Goal: Information Seeking & Learning: Learn about a topic

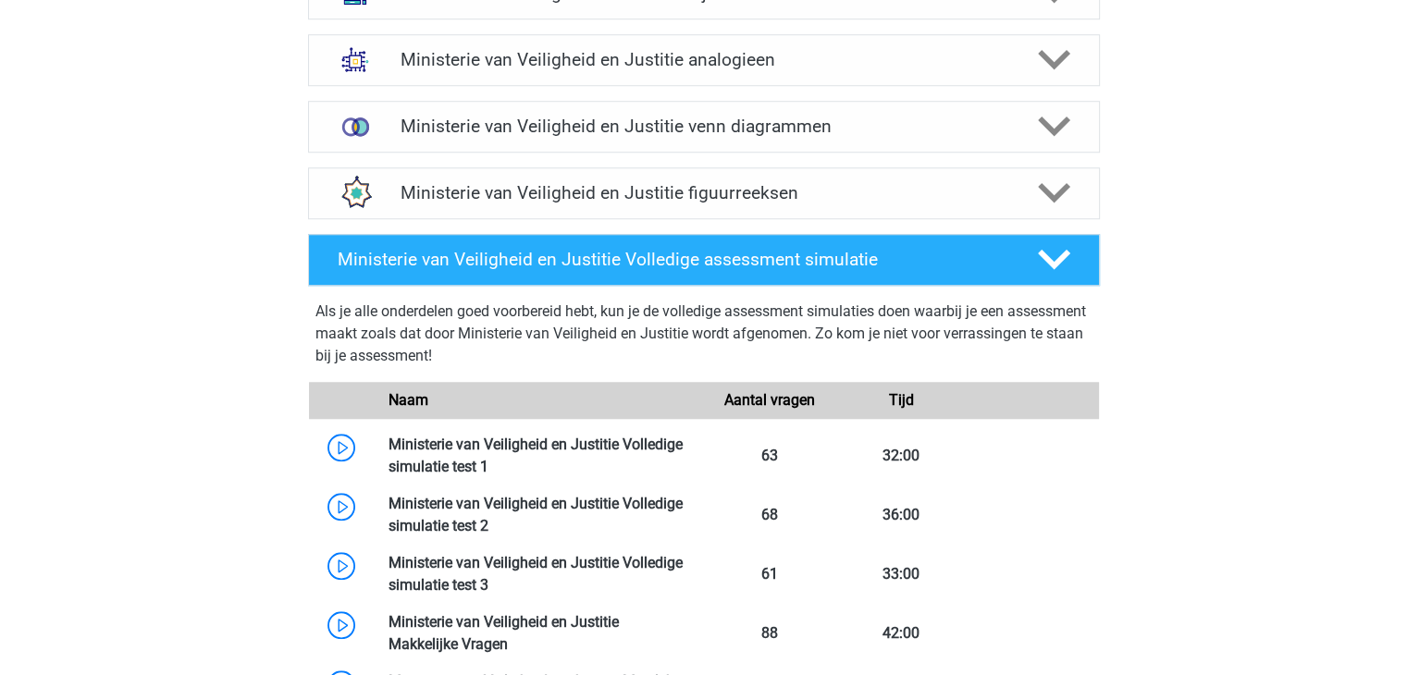
scroll to position [1371, 0]
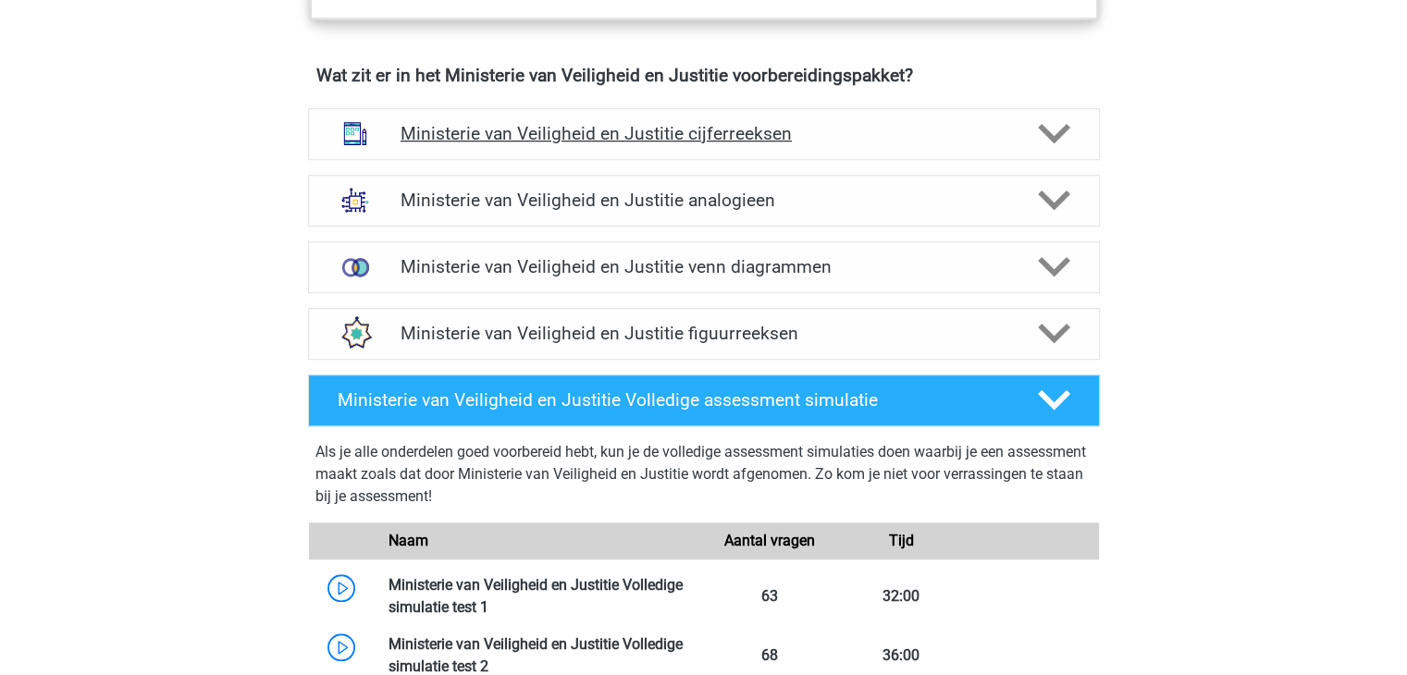
click at [467, 144] on h4 "Ministerie van Veiligheid en Justitie cijferreeksen" at bounding box center [703, 133] width 606 height 21
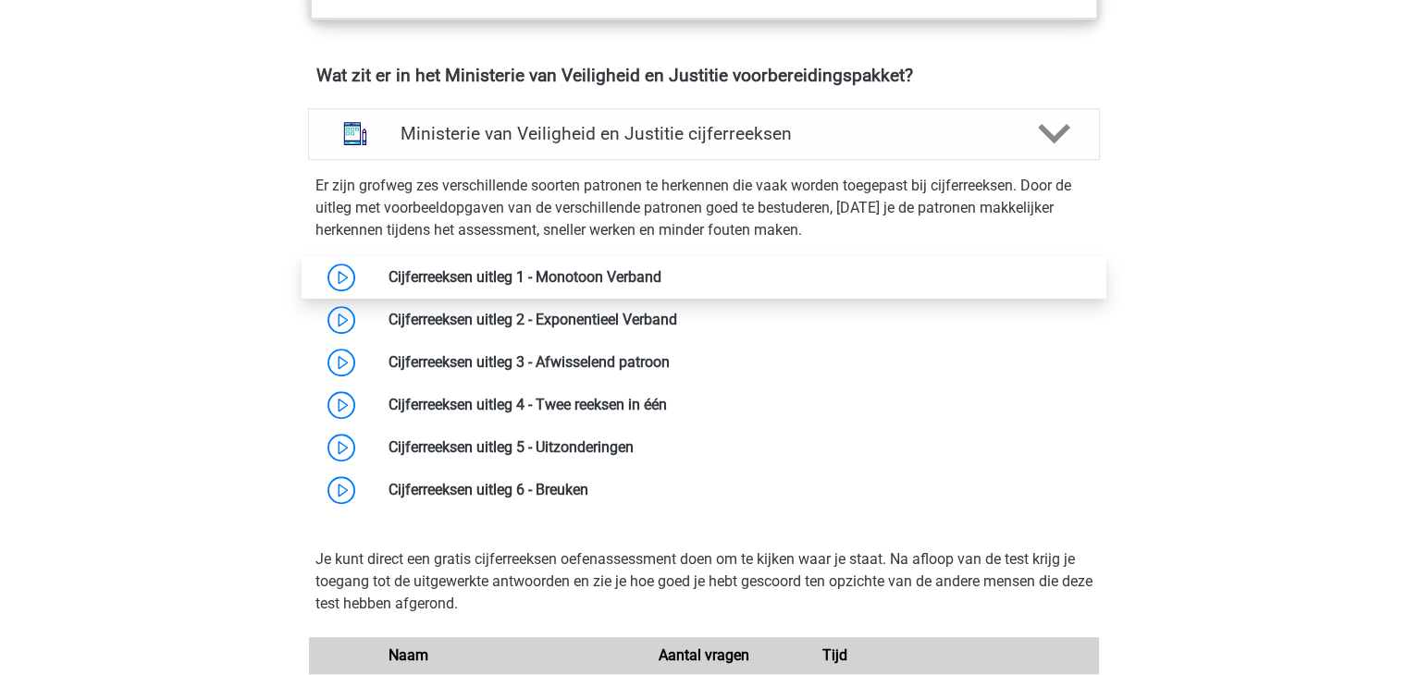
click at [661, 286] on link at bounding box center [661, 277] width 0 height 18
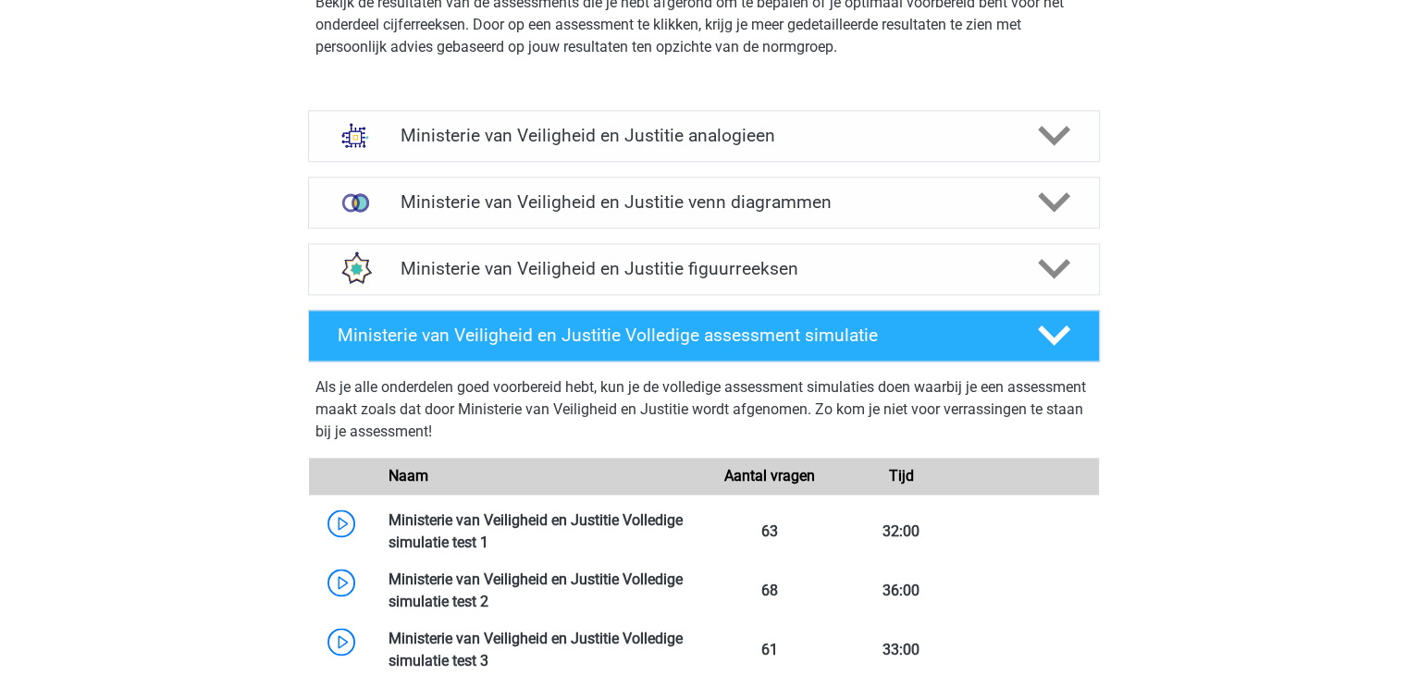
scroll to position [2482, 0]
click at [473, 146] on h4 "Ministerie van Veiligheid en Justitie analogieen" at bounding box center [703, 135] width 606 height 21
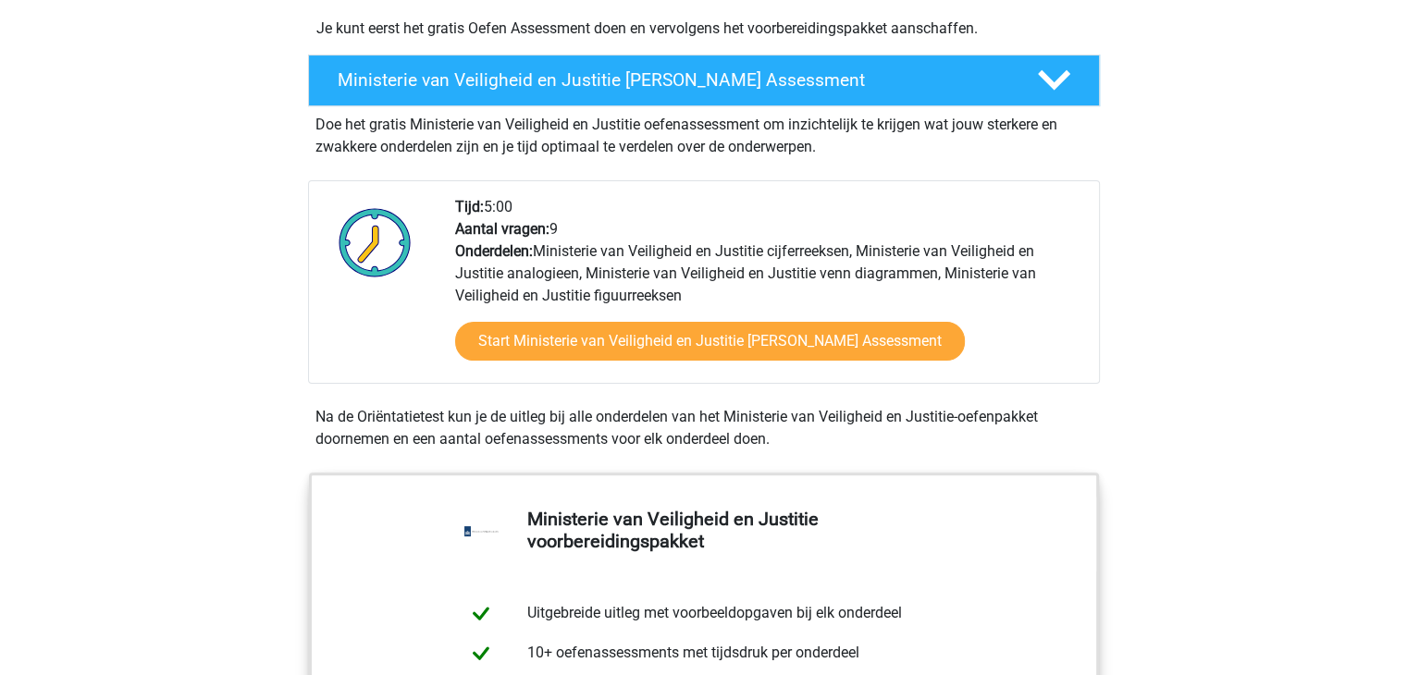
scroll to position [475, 0]
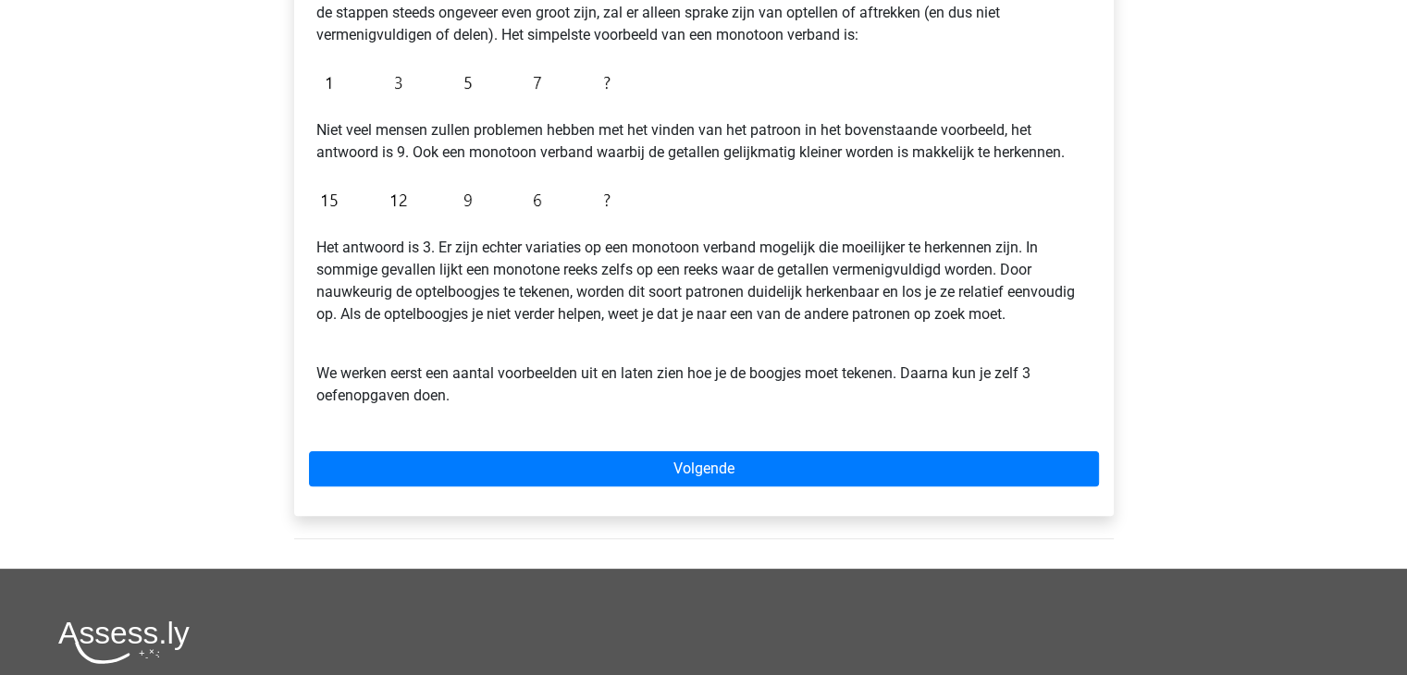
scroll to position [409, 0]
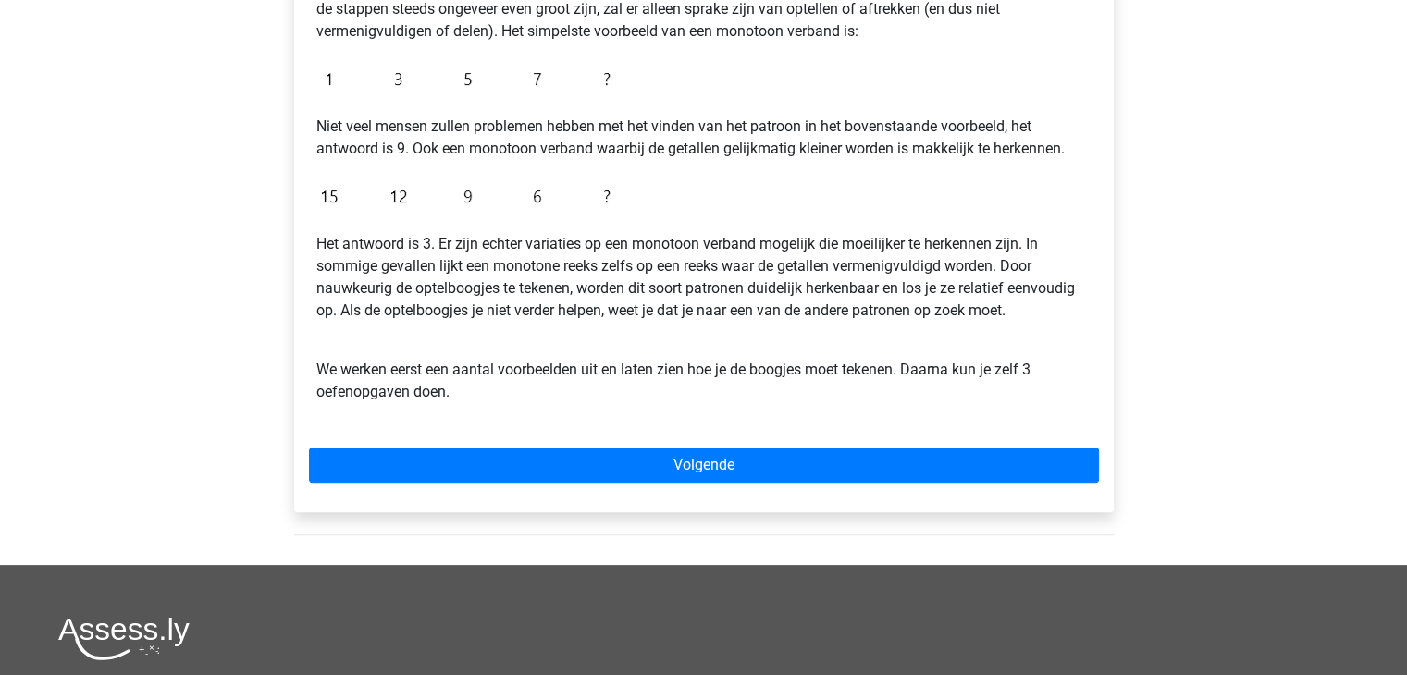
click at [625, 483] on div "Cijferreeksen uitleg 1 - Monotoon Verband Bij een monotoon verband zijn de stap…" at bounding box center [703, 210] width 819 height 603
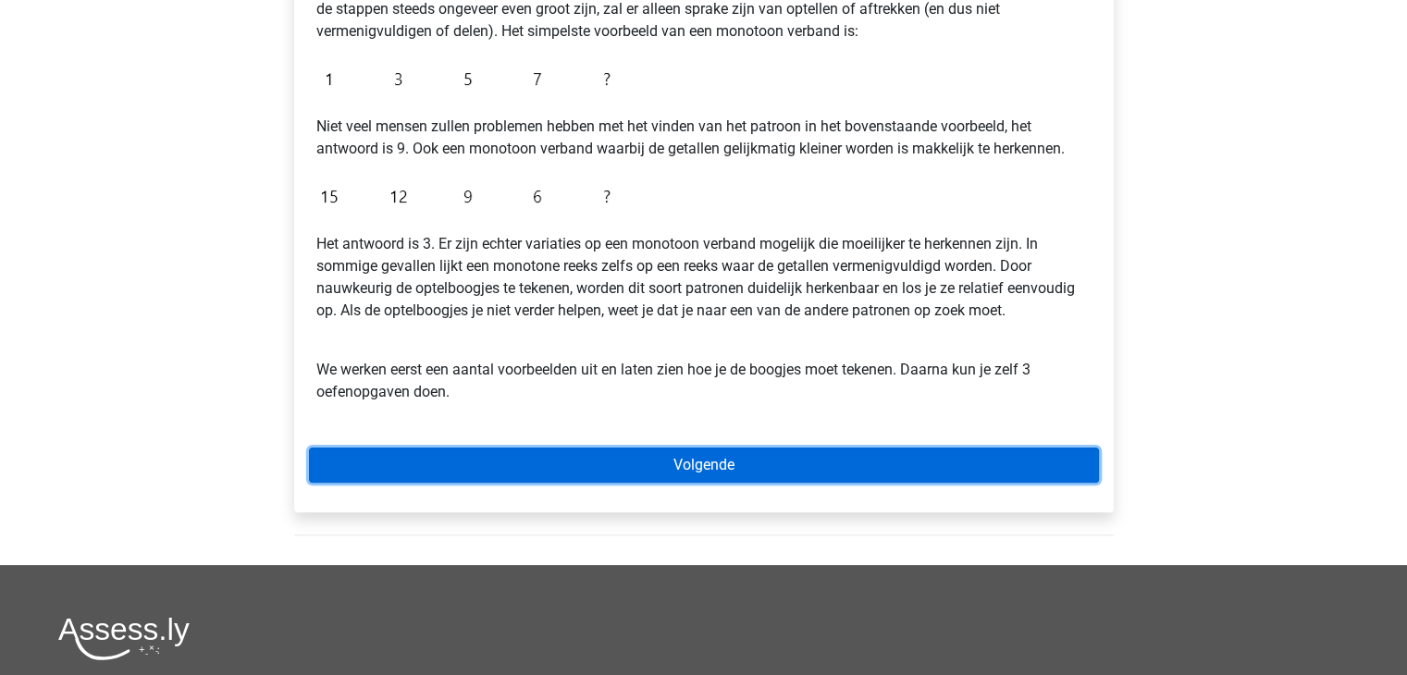
click at [650, 465] on link "Volgende" at bounding box center [704, 465] width 790 height 35
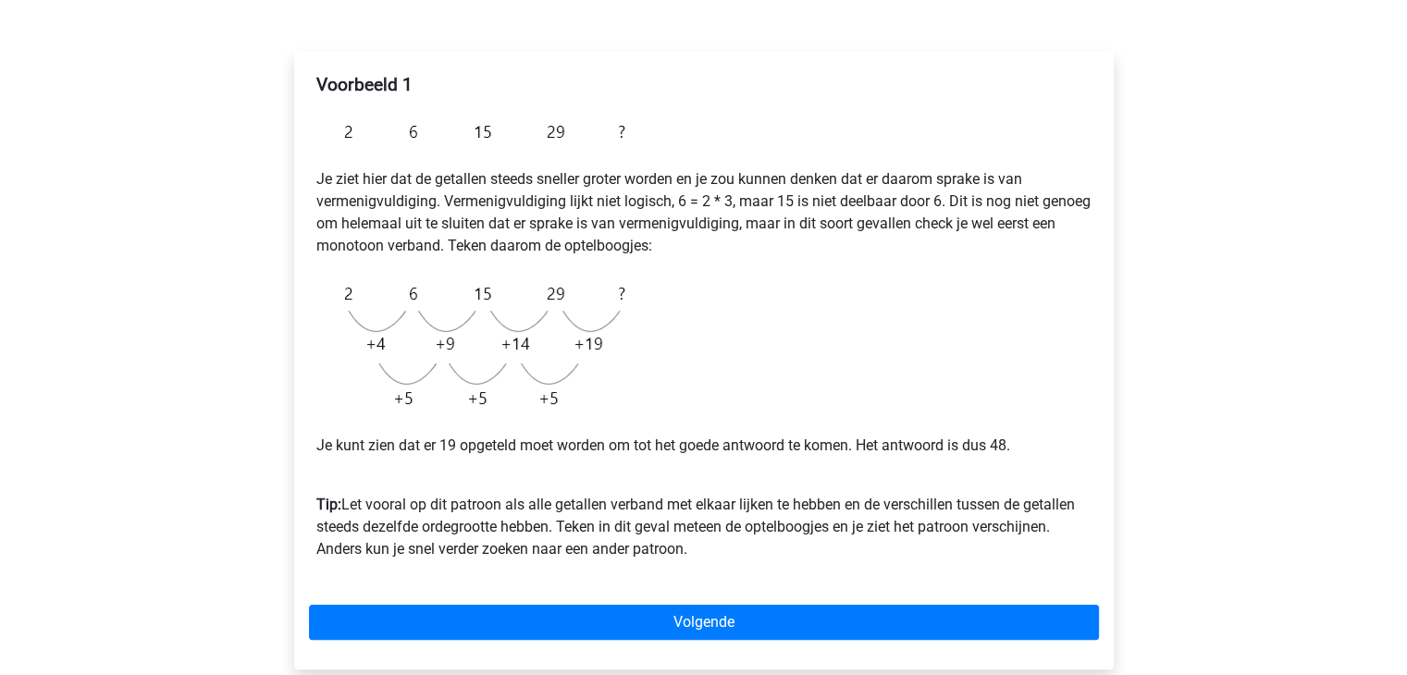
scroll to position [281, 0]
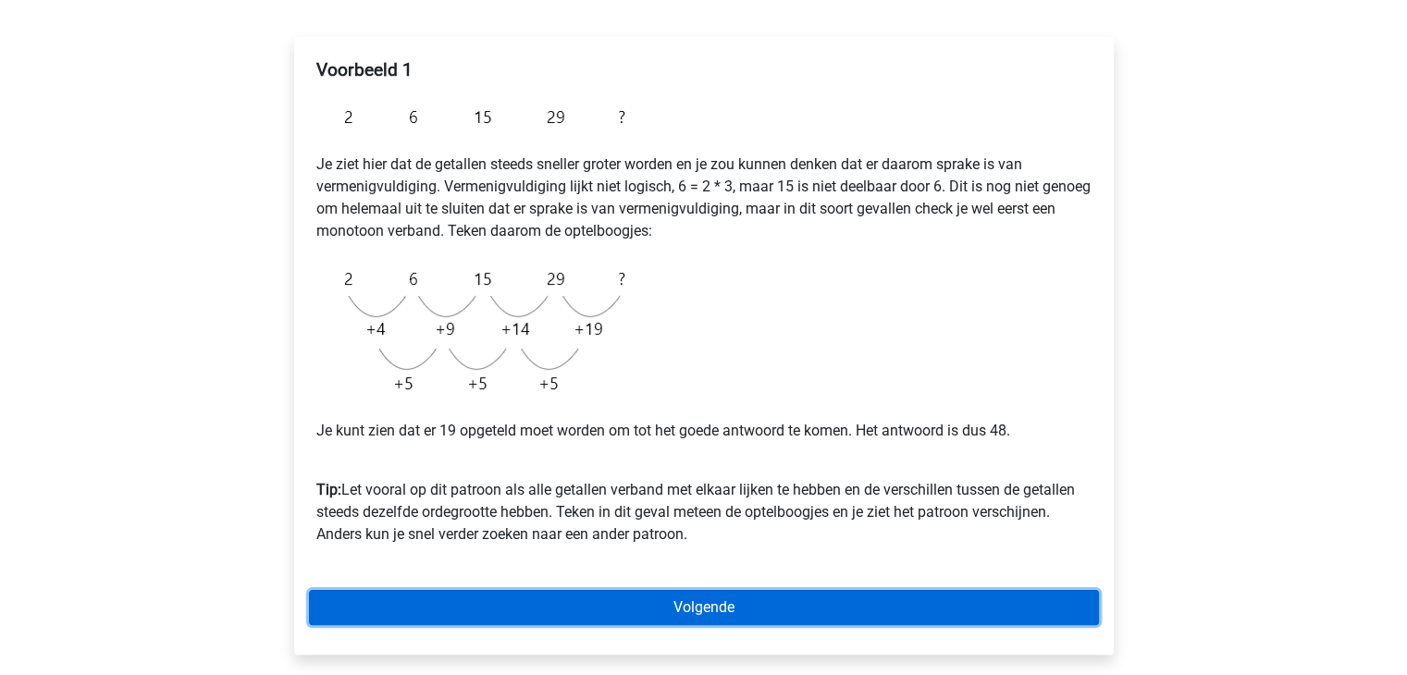
click at [692, 597] on link "Volgende" at bounding box center [704, 607] width 790 height 35
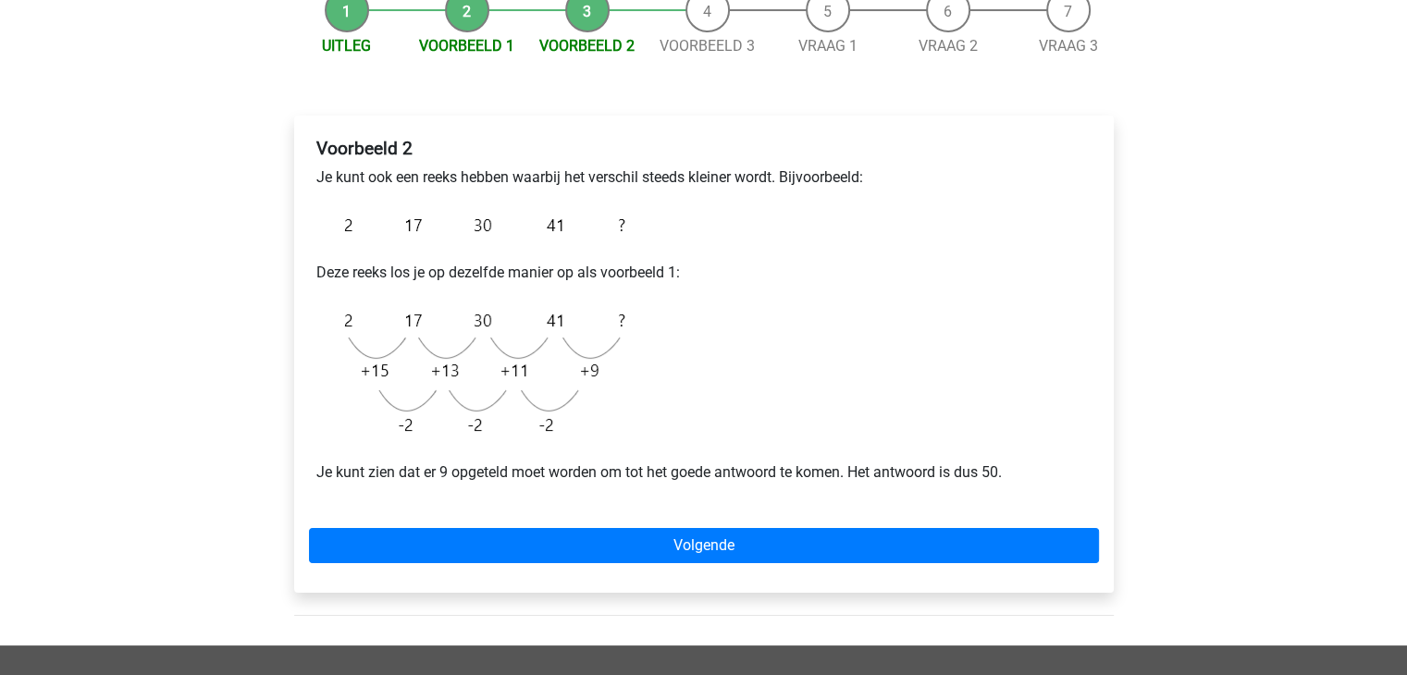
scroll to position [202, 0]
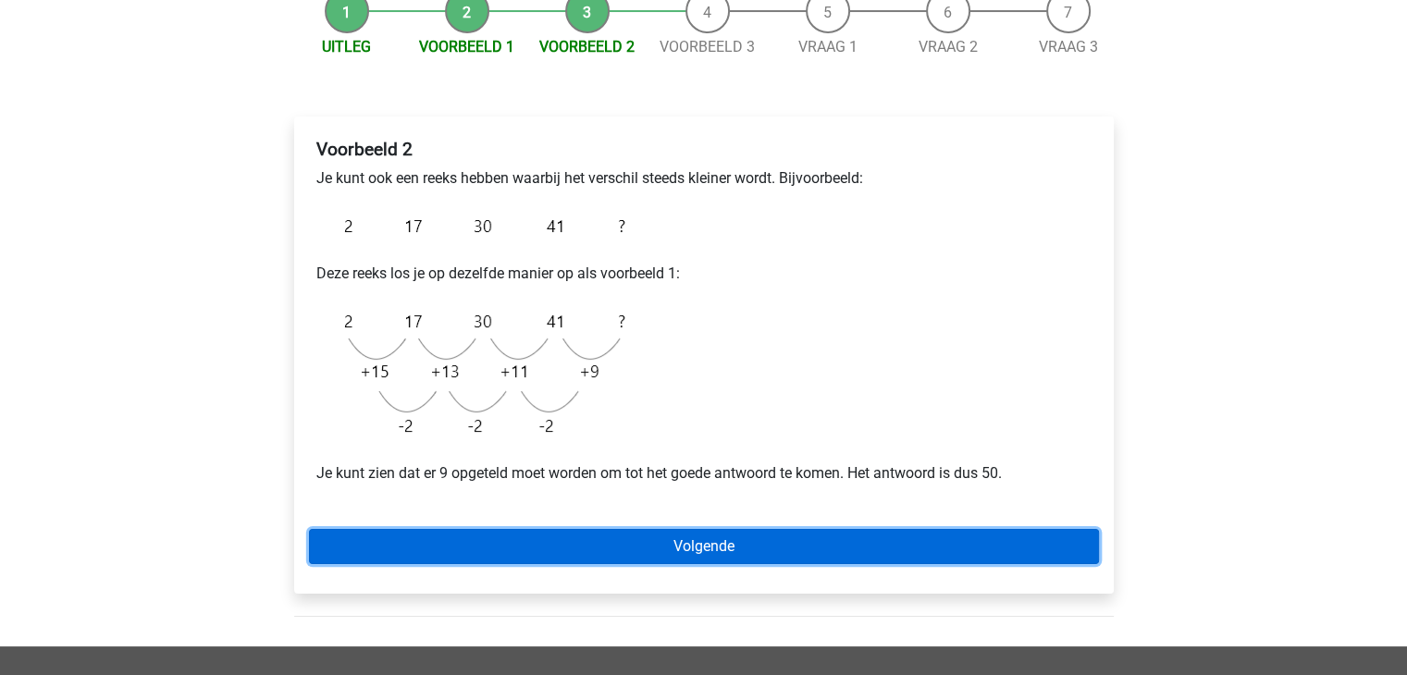
click at [673, 547] on link "Volgende" at bounding box center [704, 546] width 790 height 35
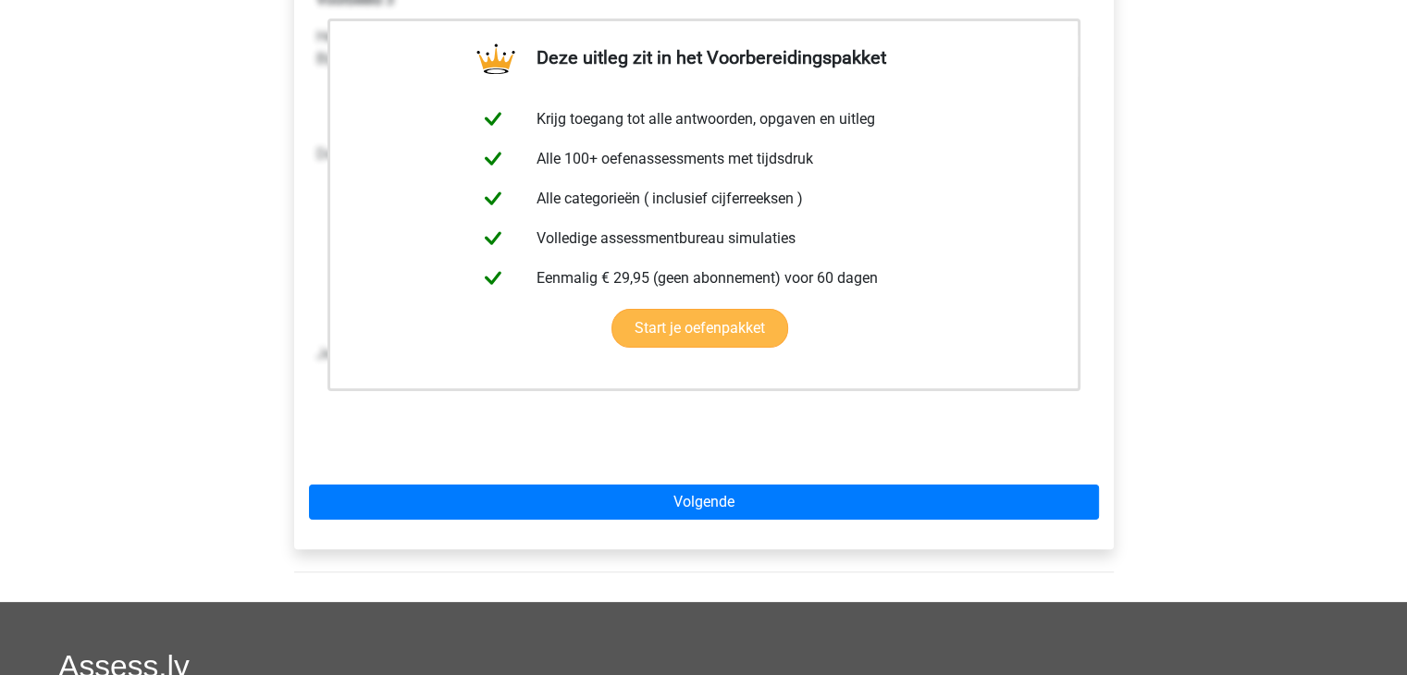
scroll to position [220, 0]
